Goal: Browse casually

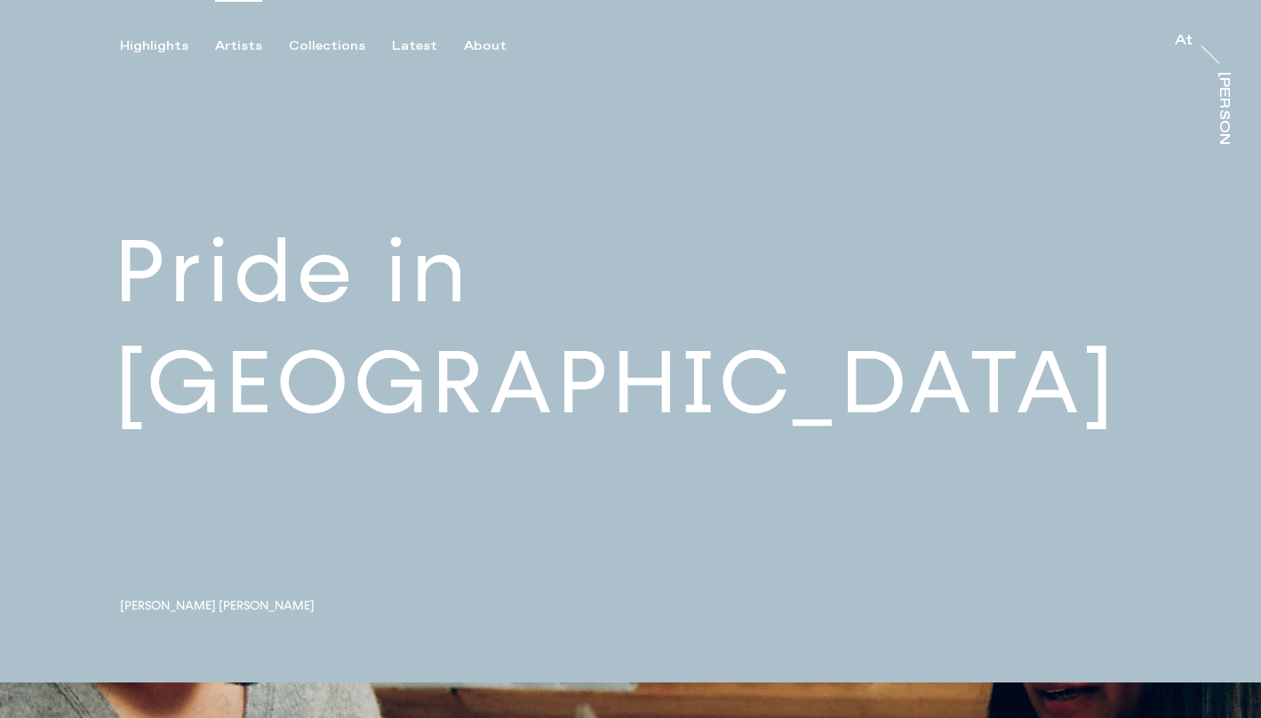
click at [232, 47] on div "Artists" at bounding box center [238, 46] width 47 height 16
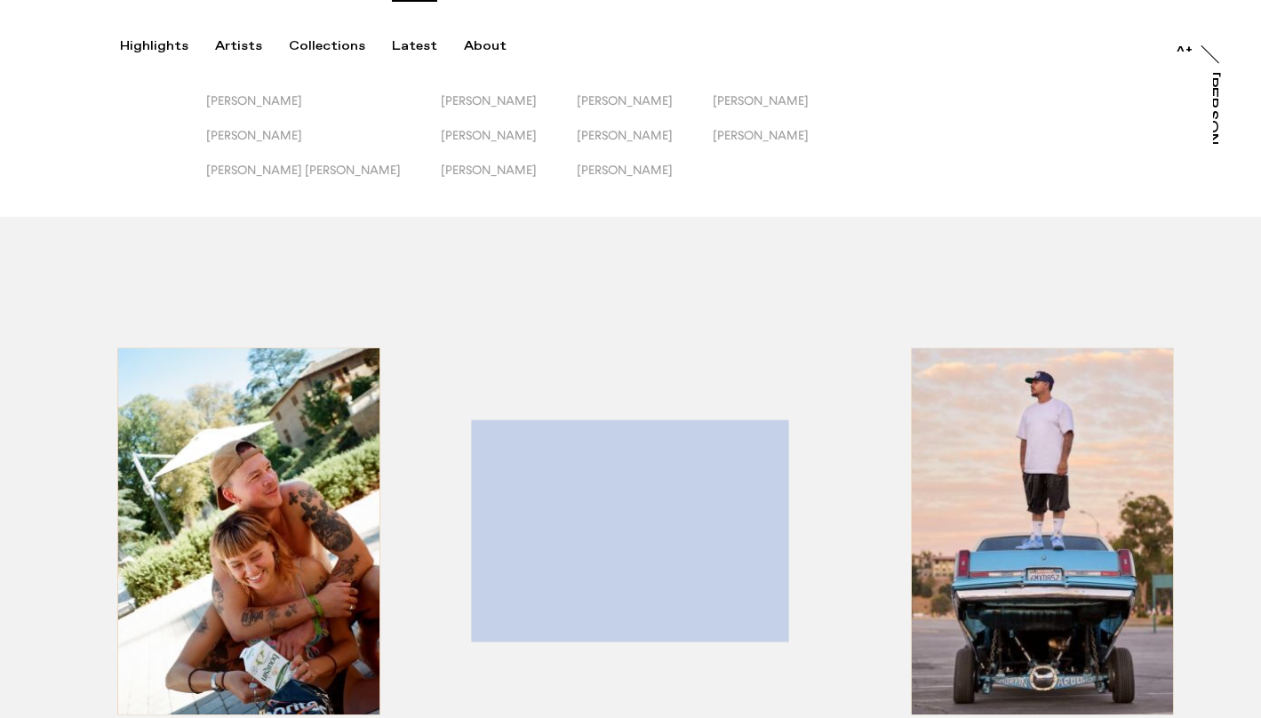
click at [404, 47] on div "Latest" at bounding box center [414, 46] width 45 height 16
click at [493, 43] on div "About" at bounding box center [485, 46] width 43 height 16
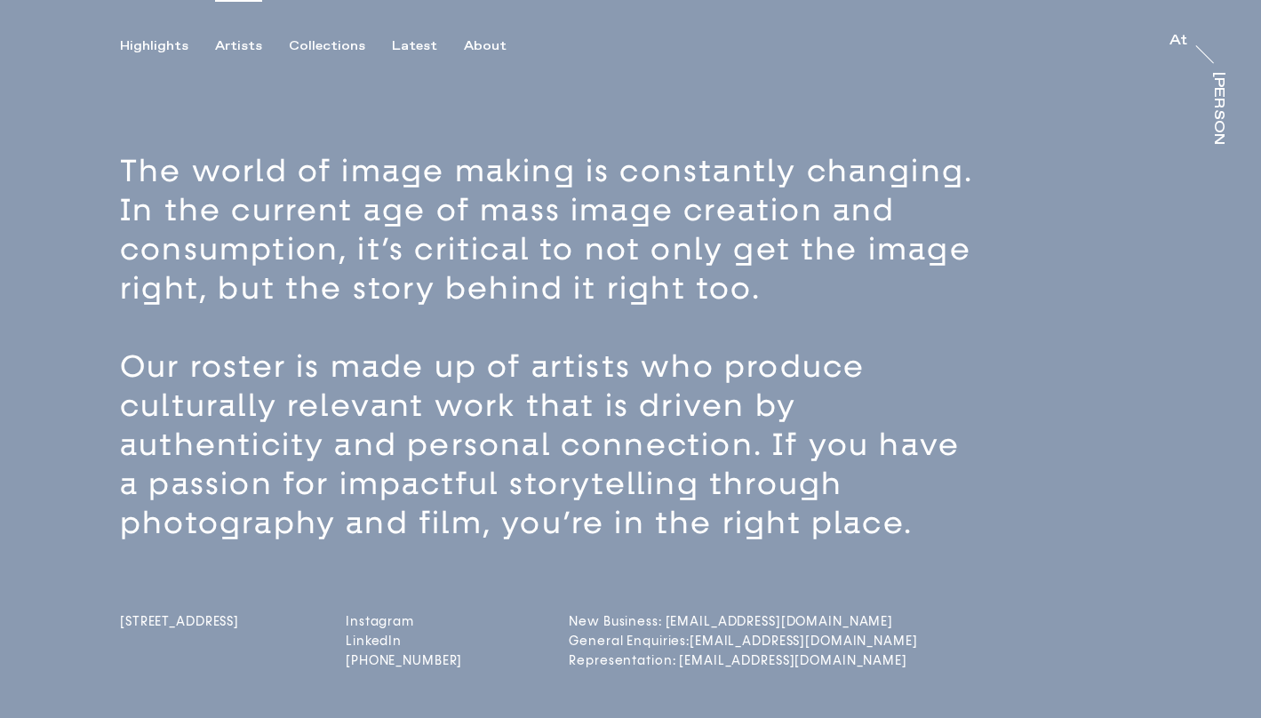
click at [235, 47] on div "Artists" at bounding box center [238, 46] width 47 height 16
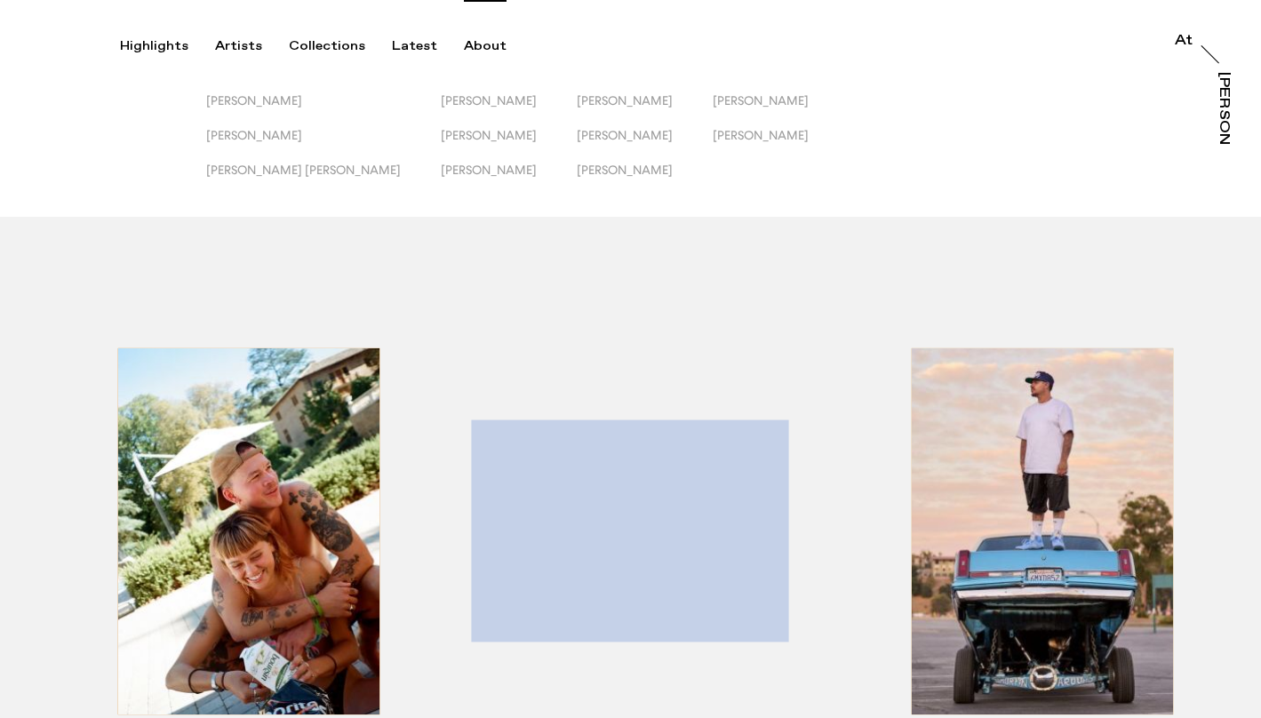
click at [469, 45] on div "About" at bounding box center [485, 46] width 43 height 16
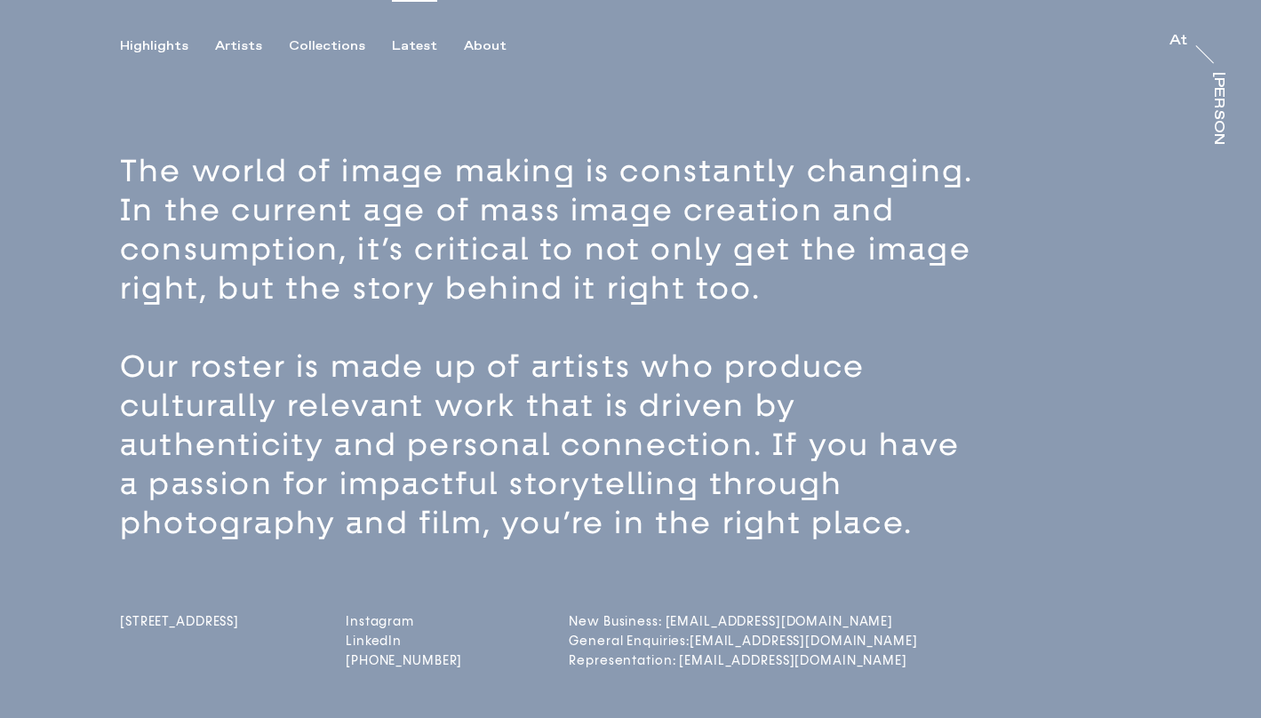
click at [413, 48] on div "Latest" at bounding box center [414, 46] width 45 height 16
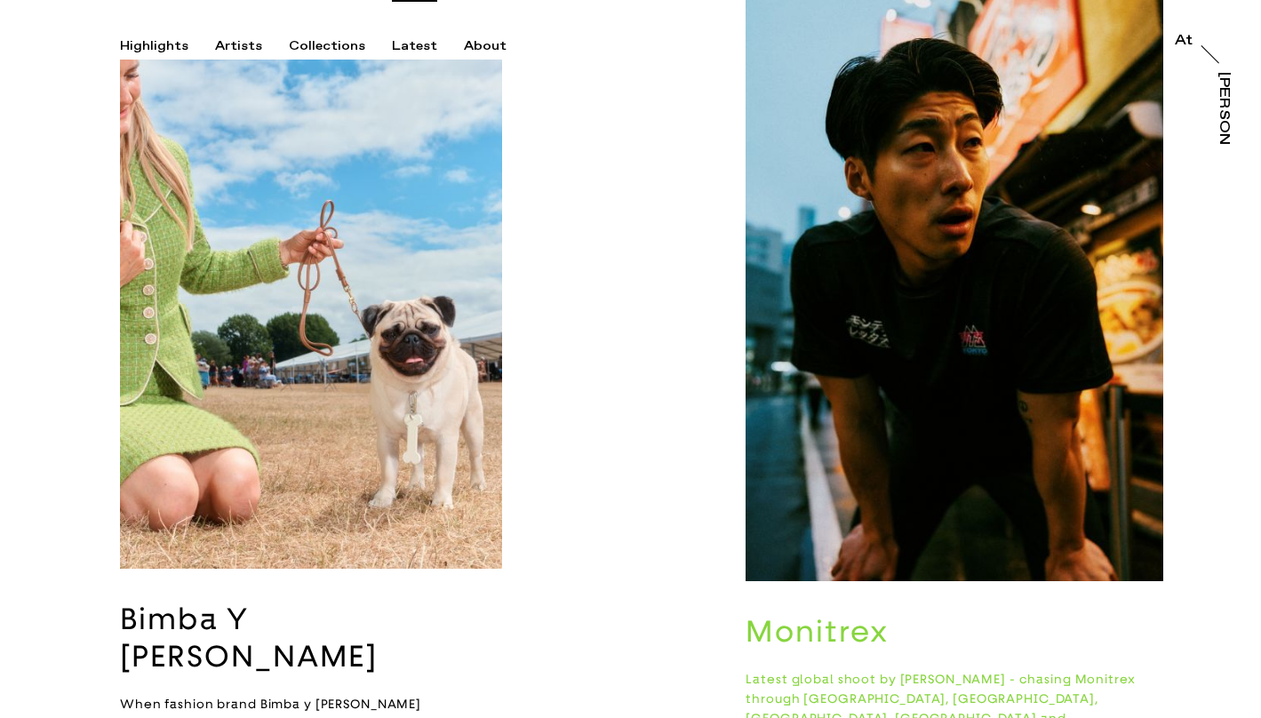
scroll to position [218, 0]
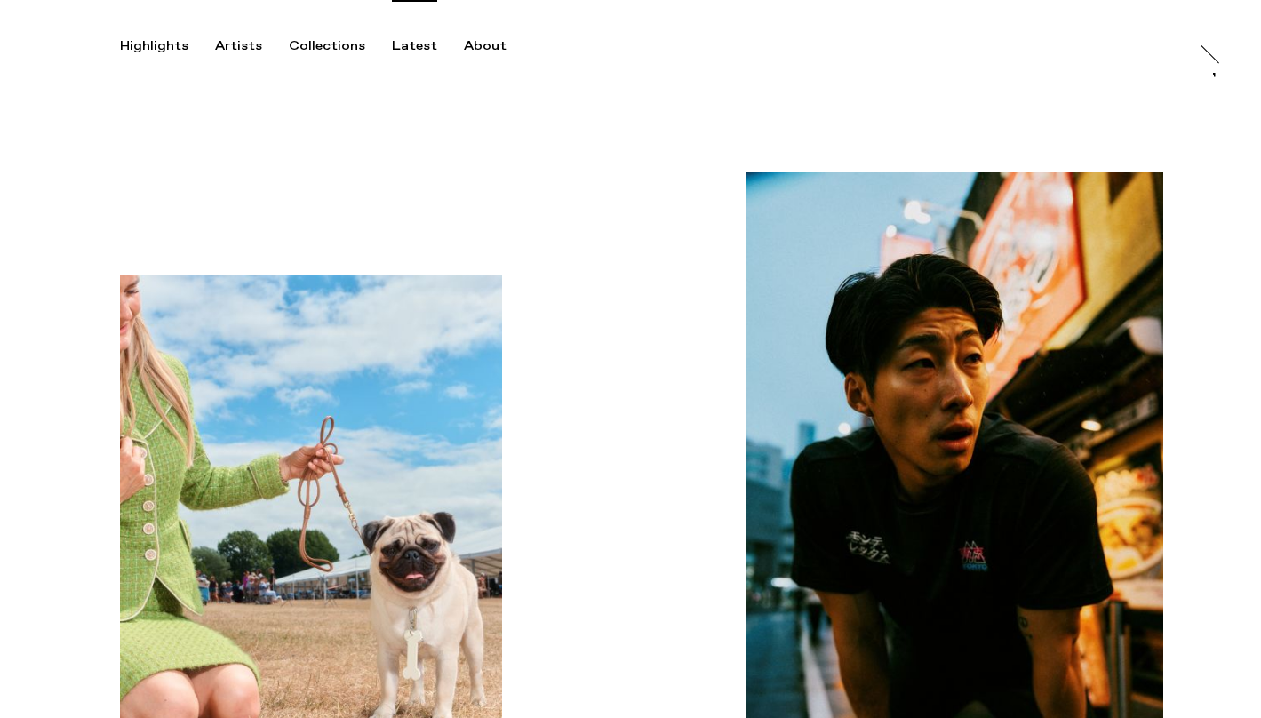
scroll to position [0, 0]
click at [483, 43] on div "About" at bounding box center [485, 46] width 43 height 16
